Goal: Navigation & Orientation: Find specific page/section

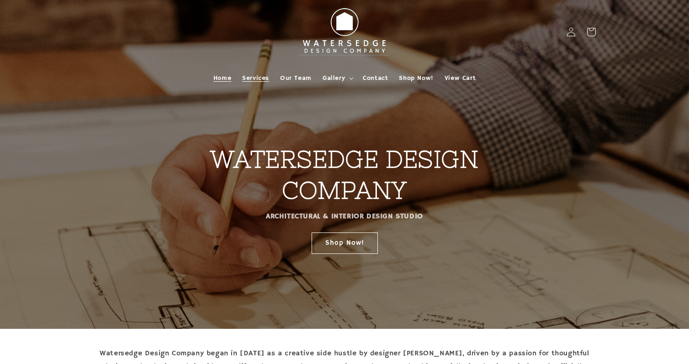
click at [266, 75] on span "Services" at bounding box center [255, 78] width 27 height 8
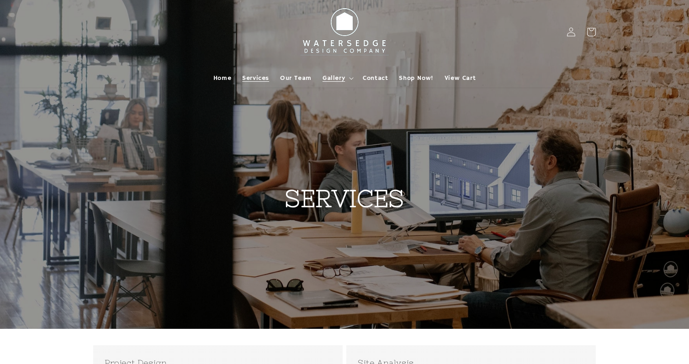
click at [350, 78] on icon at bounding box center [351, 78] width 5 height 3
click at [366, 75] on span "Contact" at bounding box center [375, 78] width 25 height 8
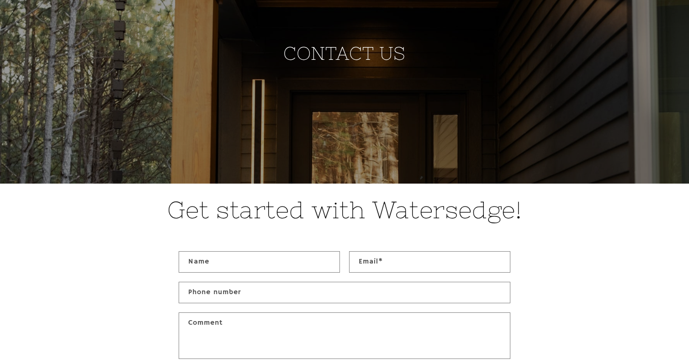
scroll to position [42, 0]
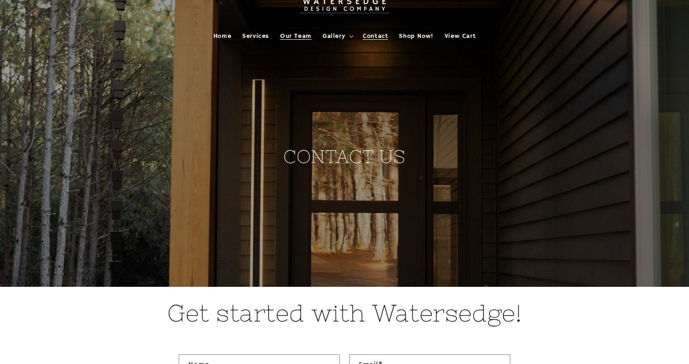
click at [275, 34] on ul "Home Services Our Team Gallery Allen Grove Ashwood Bellflower Bay Boykin Point …" at bounding box center [344, 36] width 273 height 19
click at [283, 32] on span "Our Team" at bounding box center [296, 36] width 32 height 8
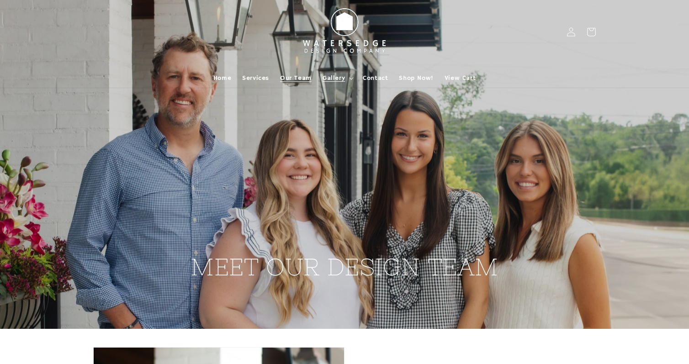
click at [342, 82] on span "Gallery" at bounding box center [334, 78] width 22 height 8
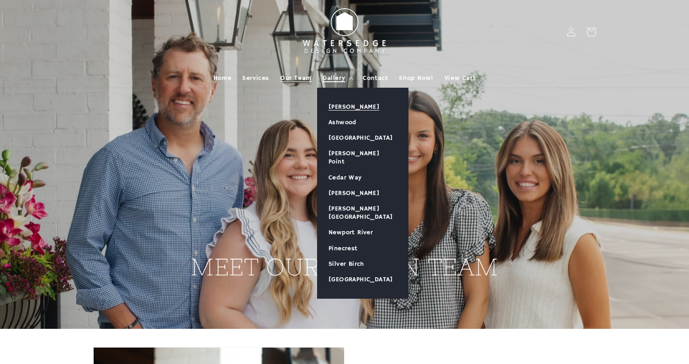
click at [343, 106] on link "[PERSON_NAME]" at bounding box center [363, 107] width 91 height 16
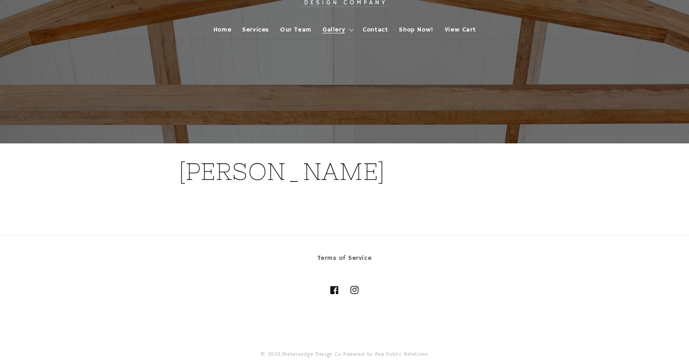
scroll to position [54, 0]
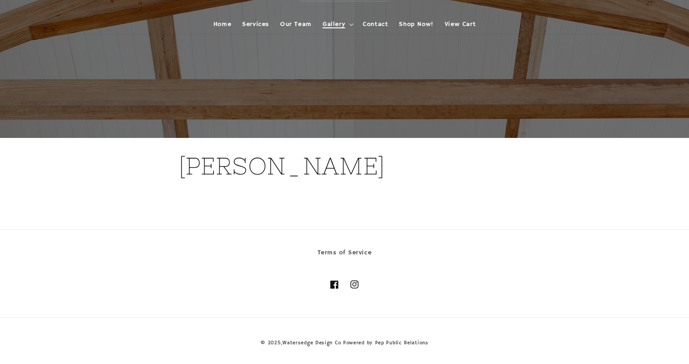
click at [351, 24] on icon at bounding box center [351, 24] width 5 height 3
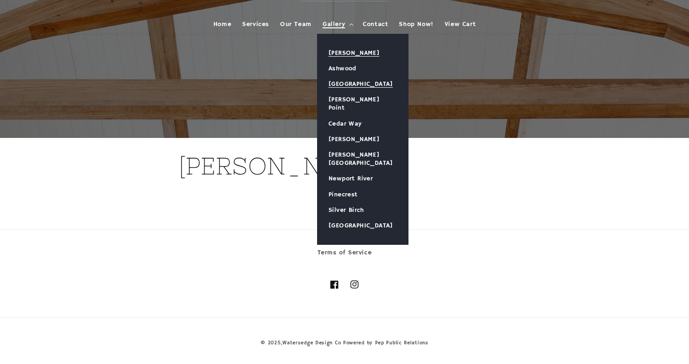
click at [345, 86] on link "[GEOGRAPHIC_DATA]" at bounding box center [363, 84] width 91 height 16
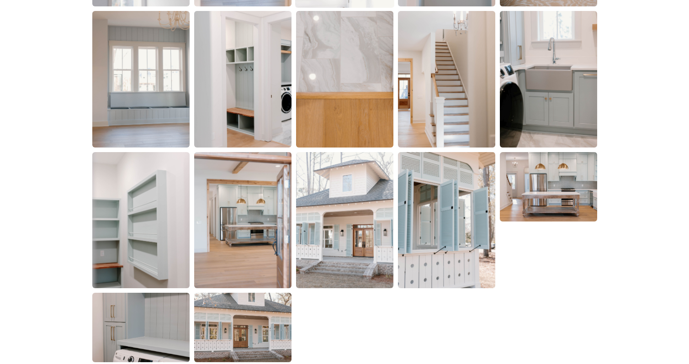
scroll to position [1920, 0]
